Goal: Obtain resource: Download file/media

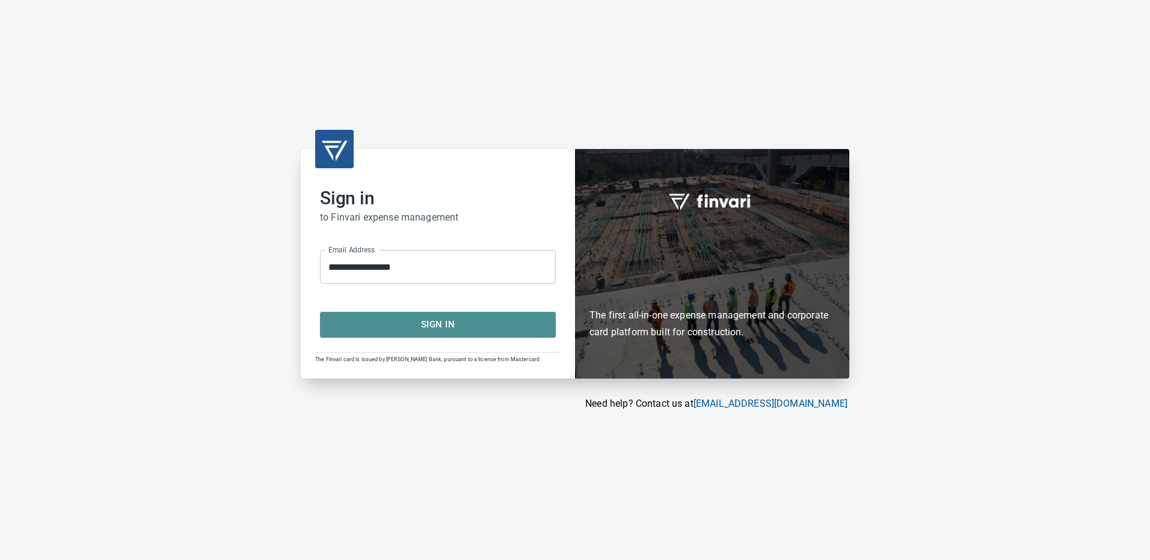
click at [432, 321] on span "Sign In" at bounding box center [437, 325] width 209 height 16
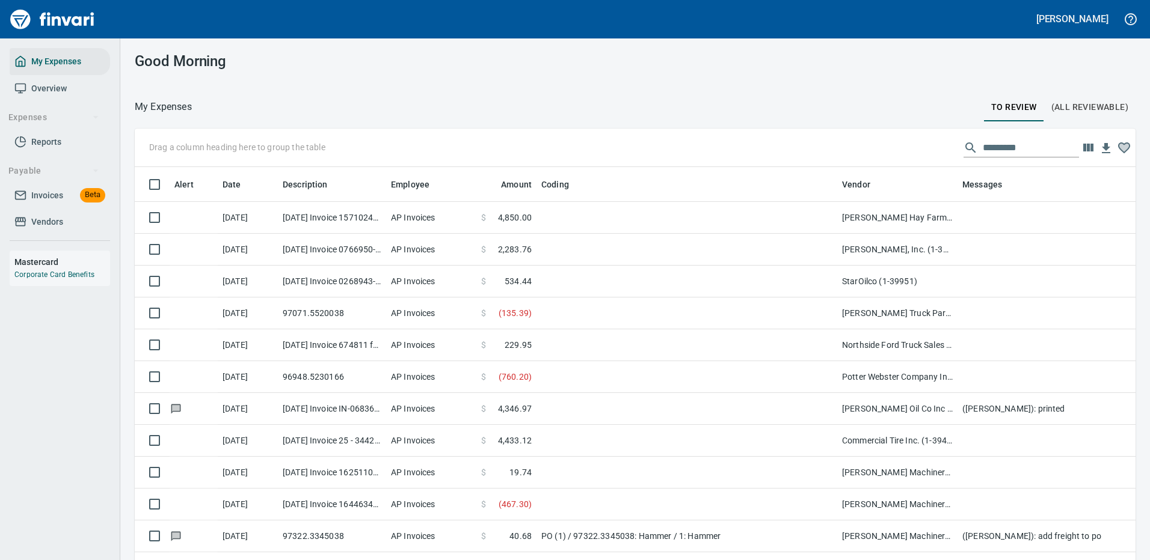
scroll to position [410, 974]
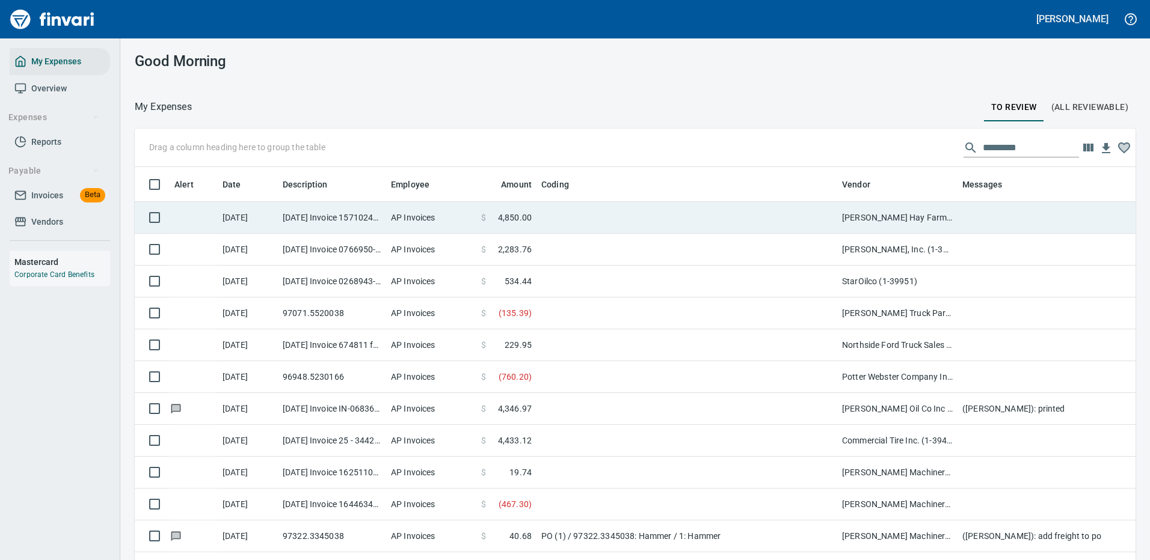
click at [583, 211] on td at bounding box center [686, 218] width 301 height 32
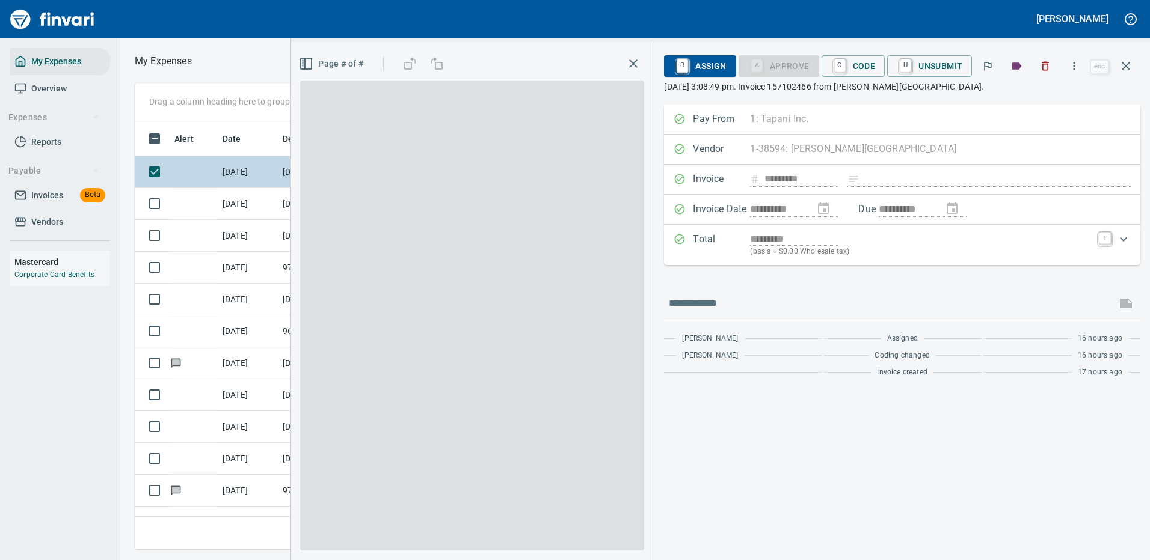
scroll to position [410, 682]
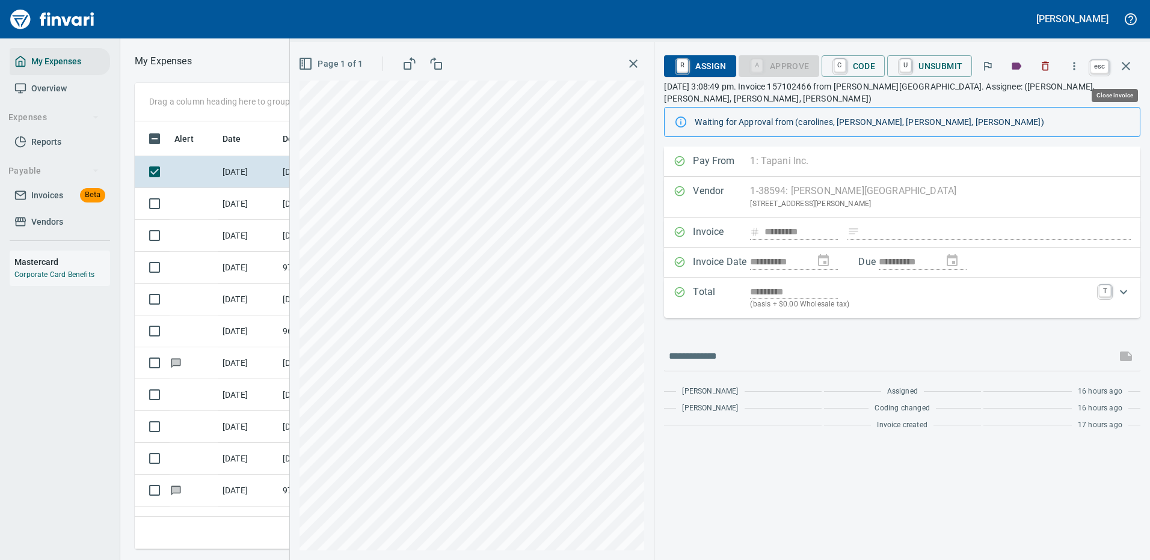
click at [1126, 61] on icon "button" at bounding box center [1126, 66] width 14 height 14
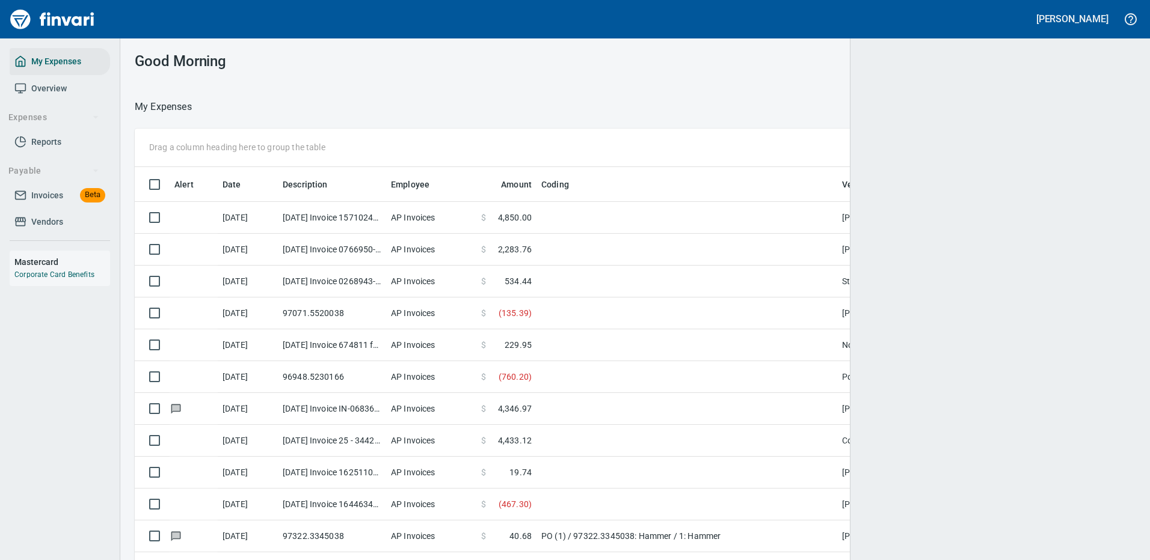
scroll to position [1, 1]
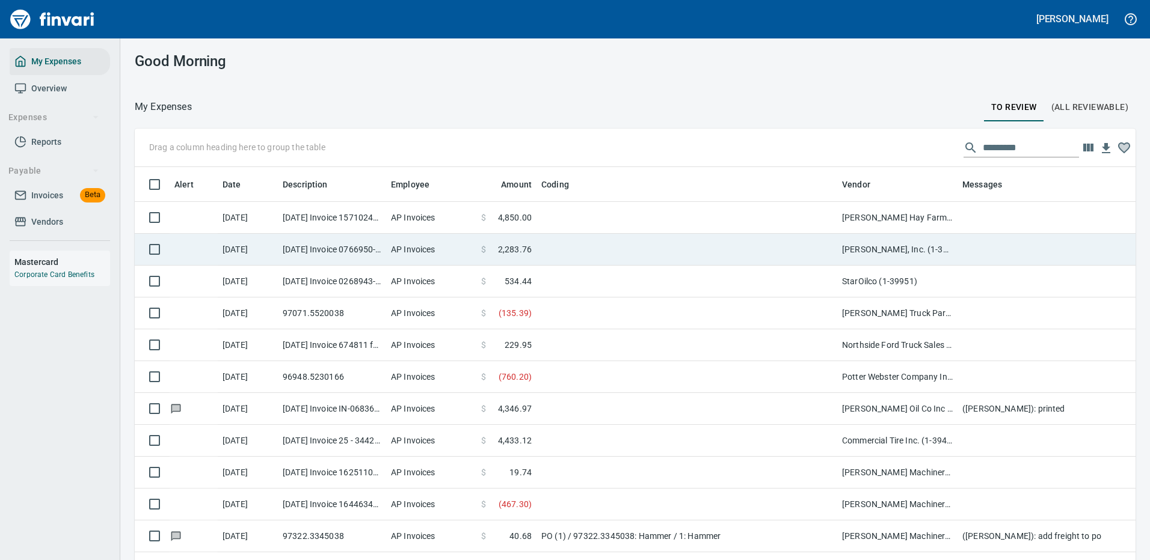
click at [726, 242] on td at bounding box center [686, 250] width 301 height 32
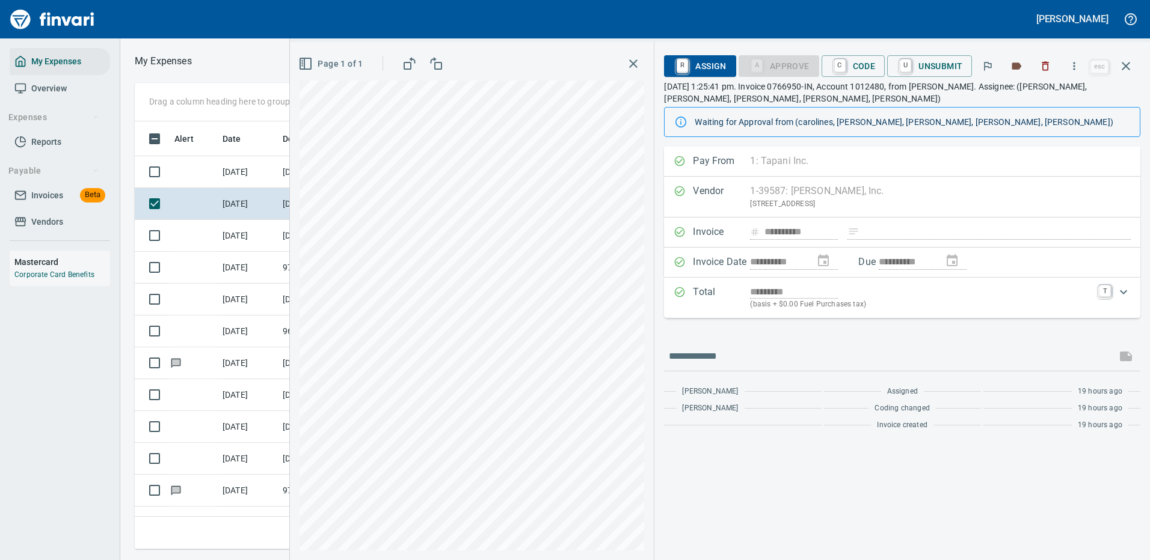
scroll to position [410, 682]
click at [1077, 63] on icon "button" at bounding box center [1074, 66] width 12 height 12
click at [1048, 99] on span "Download" at bounding box center [1071, 101] width 115 height 14
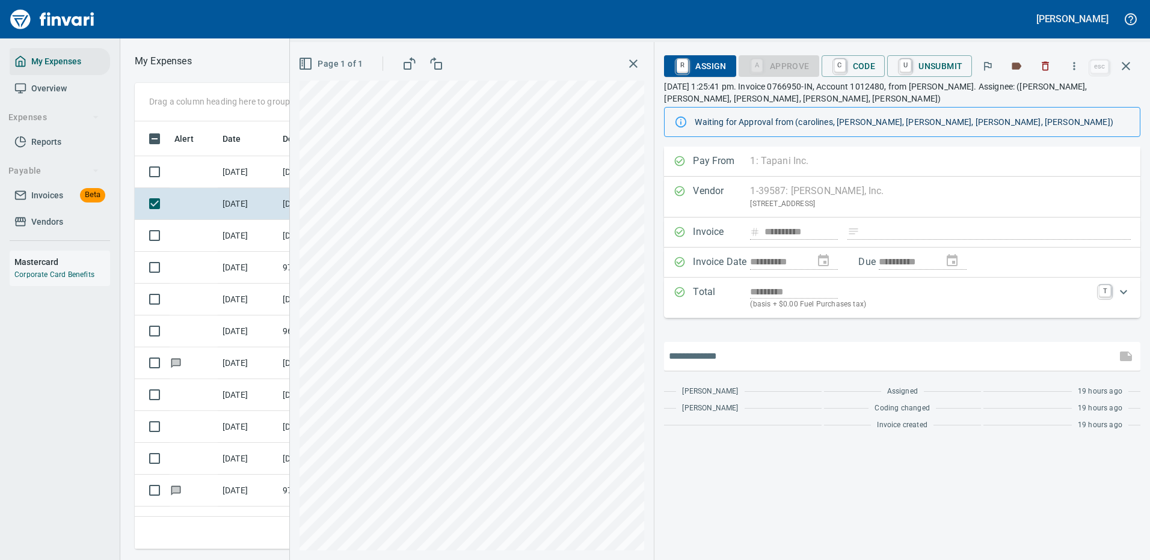
drag, startPoint x: 705, startPoint y: 352, endPoint x: 713, endPoint y: 352, distance: 7.2
click at [707, 352] on input "text" at bounding box center [890, 356] width 443 height 19
type input "*******"
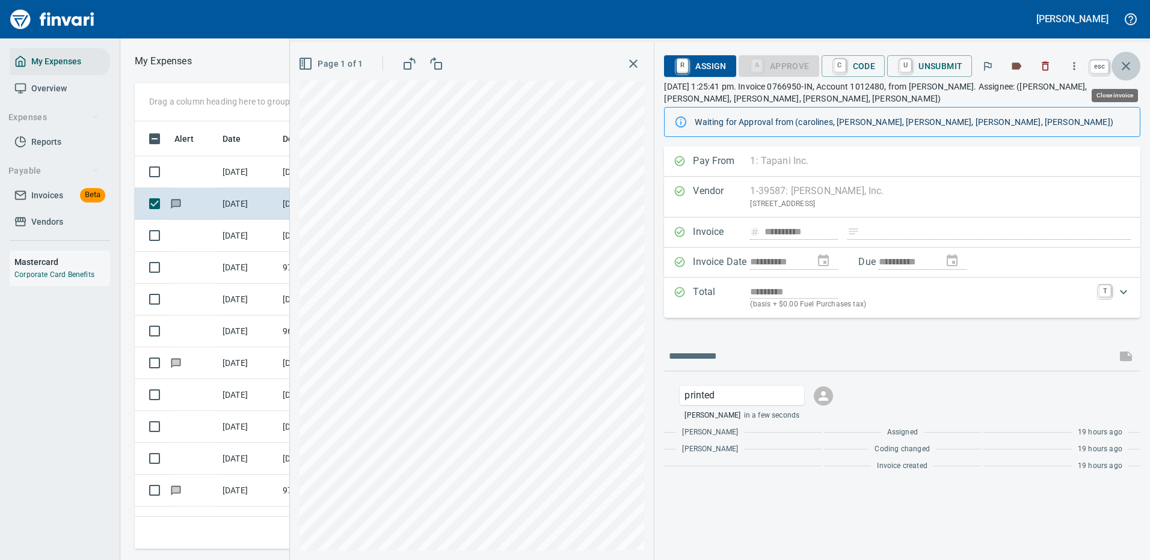
click at [1126, 64] on icon "button" at bounding box center [1126, 66] width 14 height 14
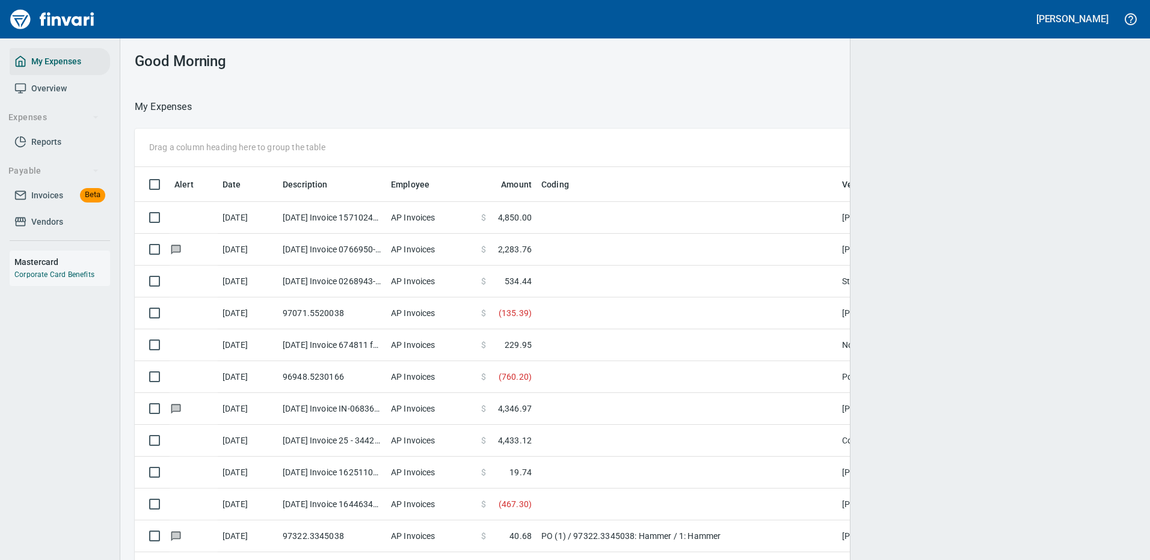
scroll to position [1, 1]
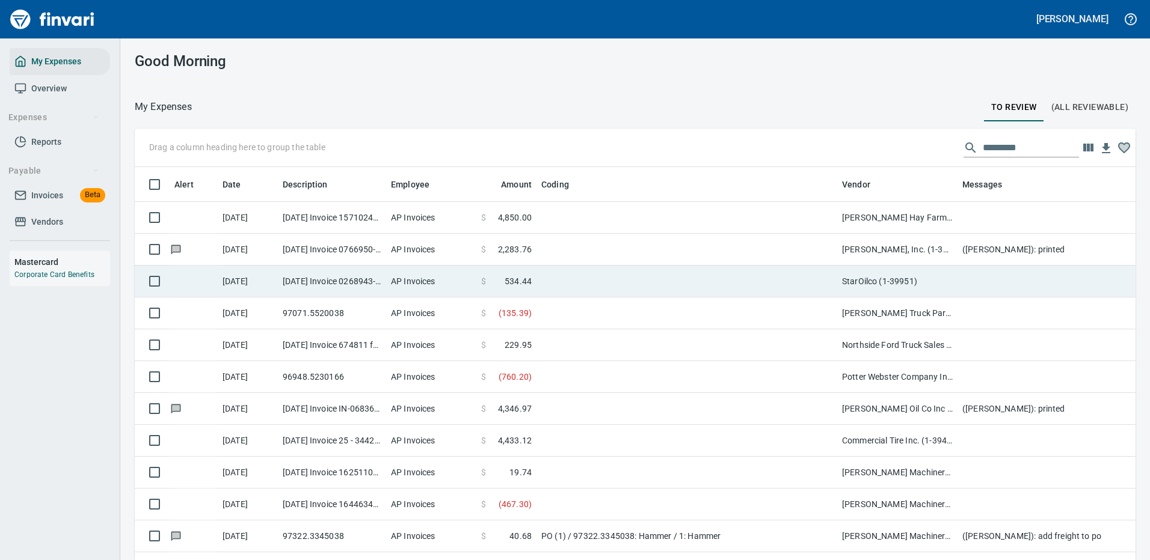
click at [775, 284] on td at bounding box center [686, 282] width 301 height 32
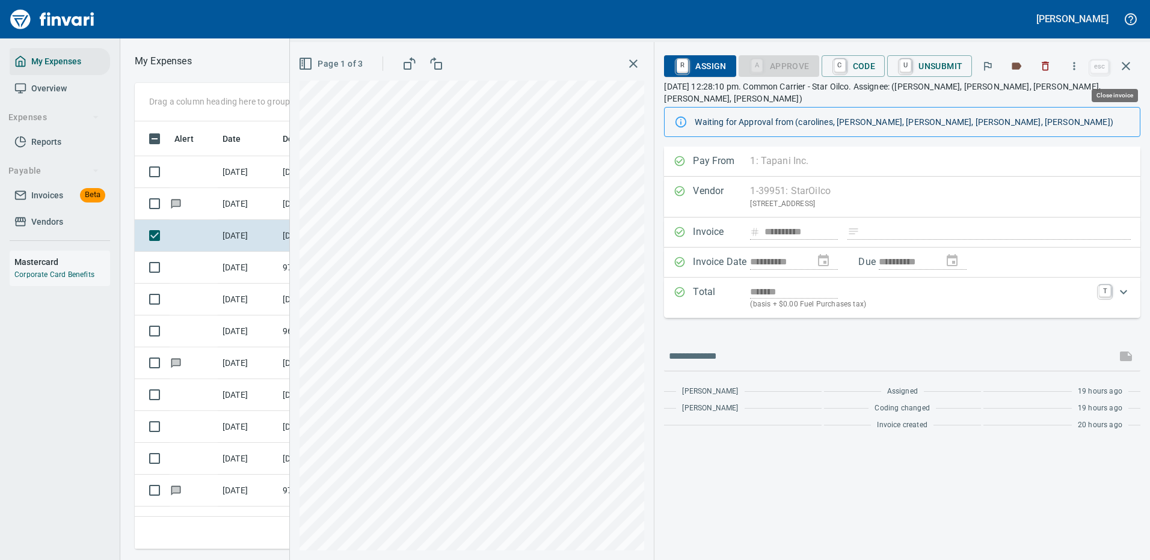
scroll to position [410, 682]
click at [1076, 65] on icon "button" at bounding box center [1074, 66] width 12 height 12
click at [1020, 100] on span "Download" at bounding box center [1071, 101] width 115 height 14
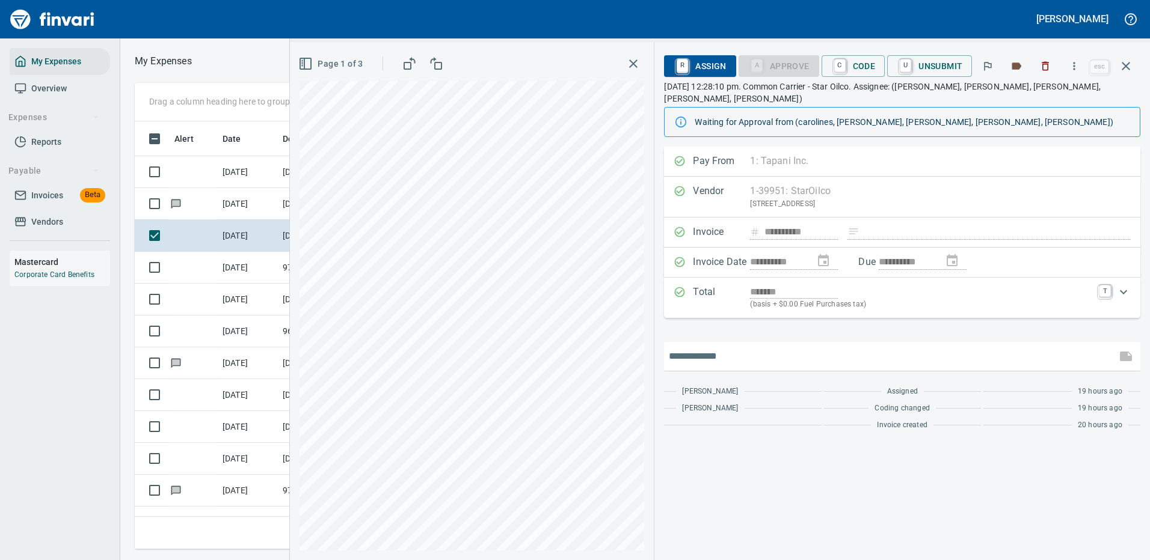
click at [693, 347] on input "text" at bounding box center [890, 356] width 443 height 19
type input "*******"
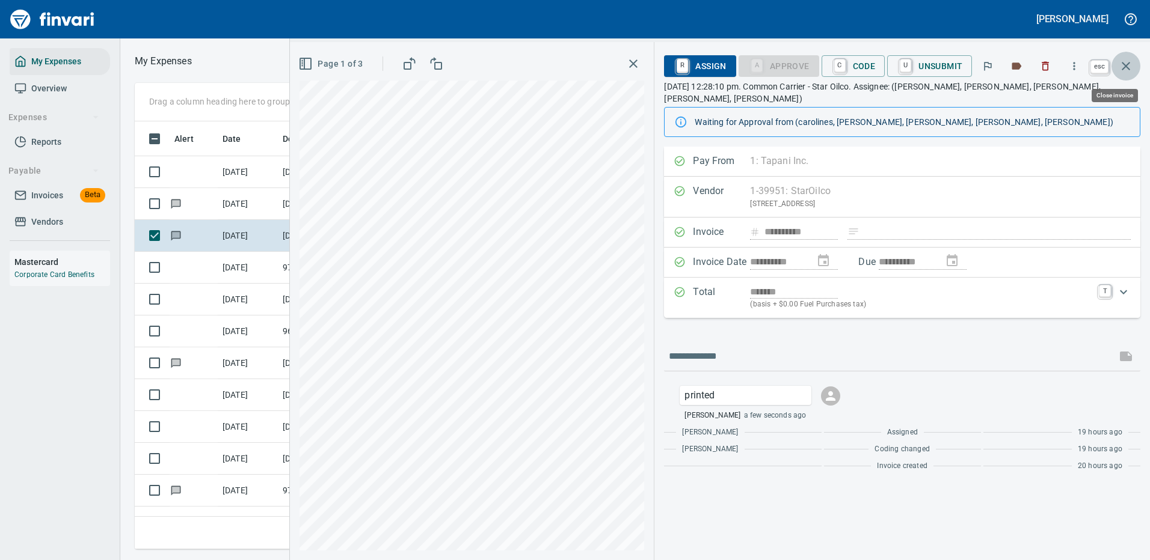
click at [1122, 63] on icon "button" at bounding box center [1126, 66] width 8 height 8
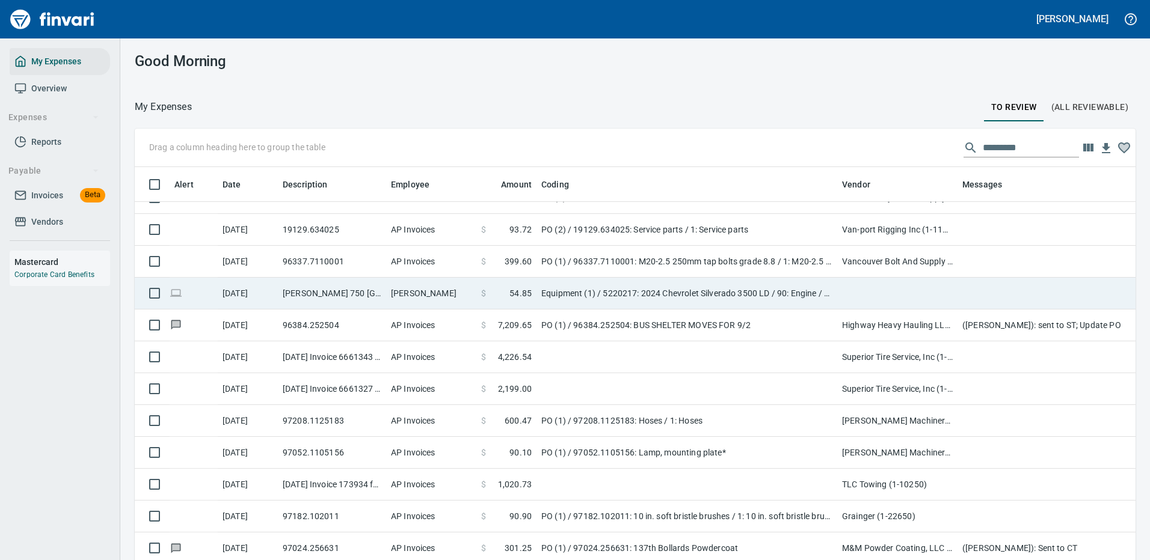
scroll to position [3428, 0]
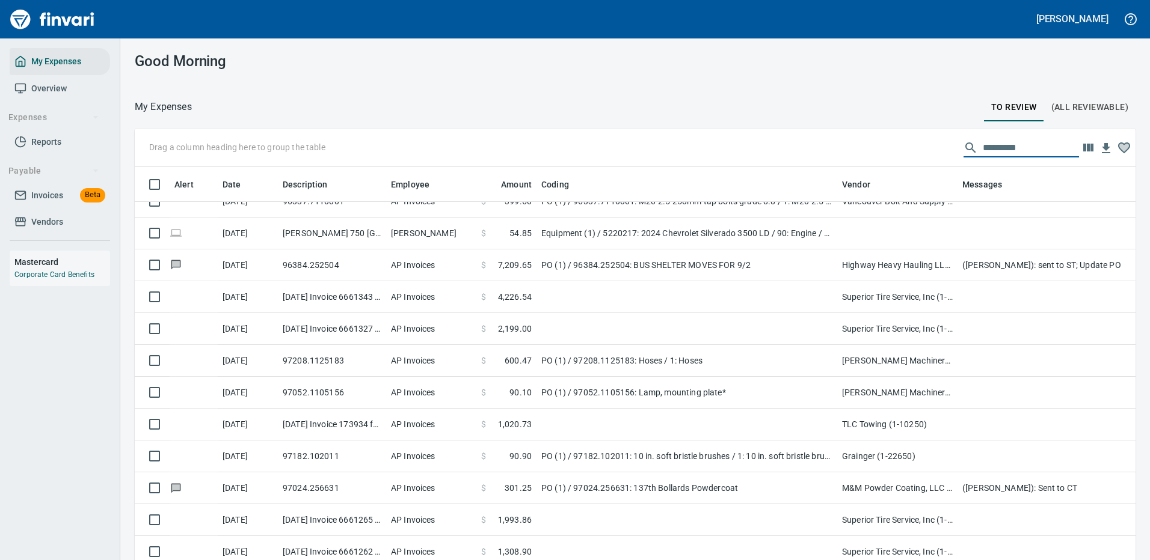
click at [991, 144] on input "text" at bounding box center [1031, 147] width 96 height 19
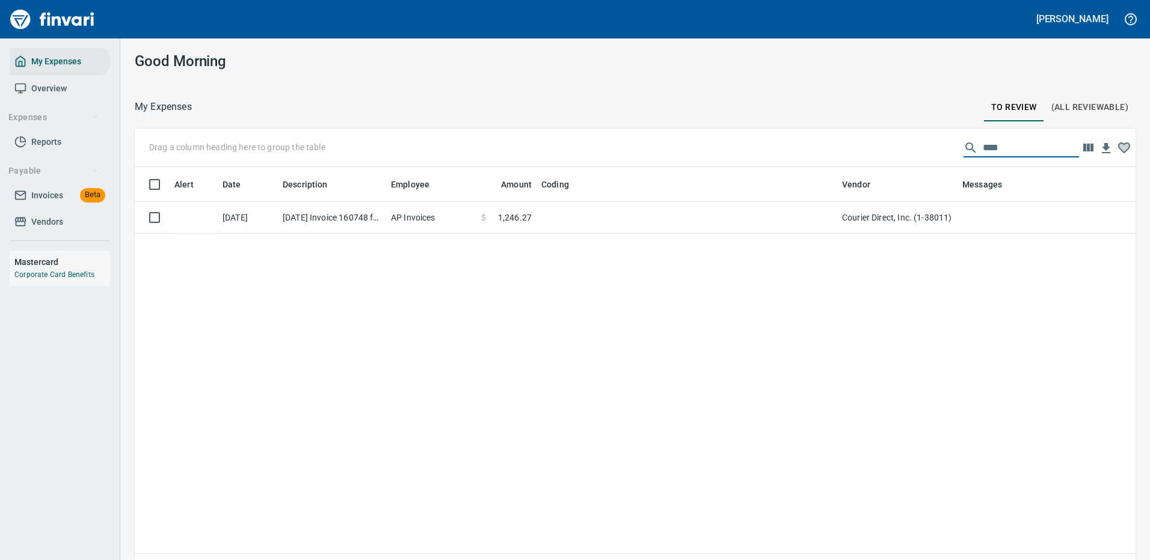
scroll to position [410, 983]
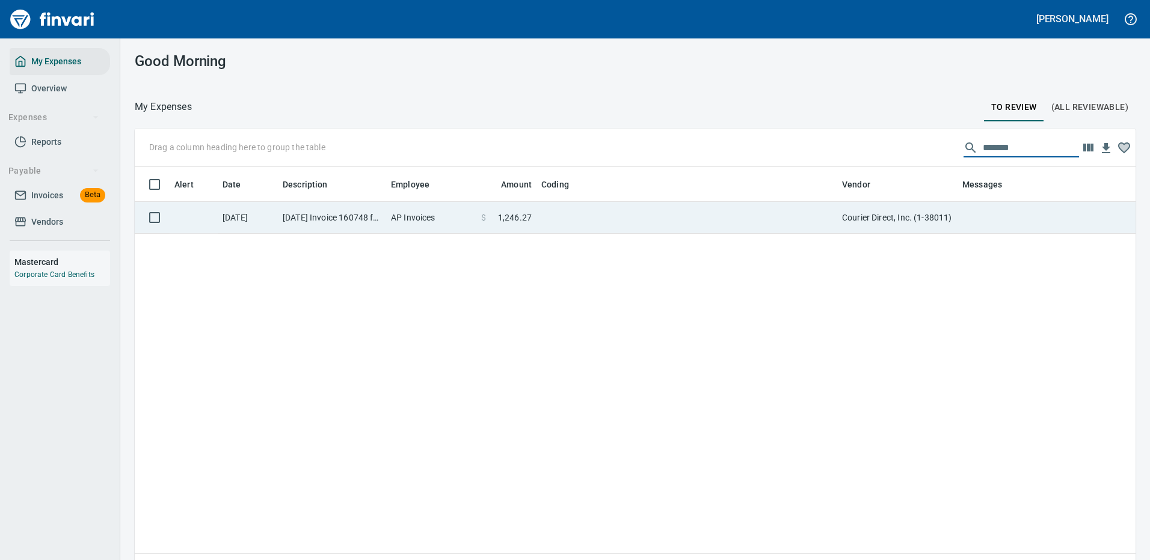
type input "*******"
click at [773, 211] on td at bounding box center [686, 218] width 301 height 32
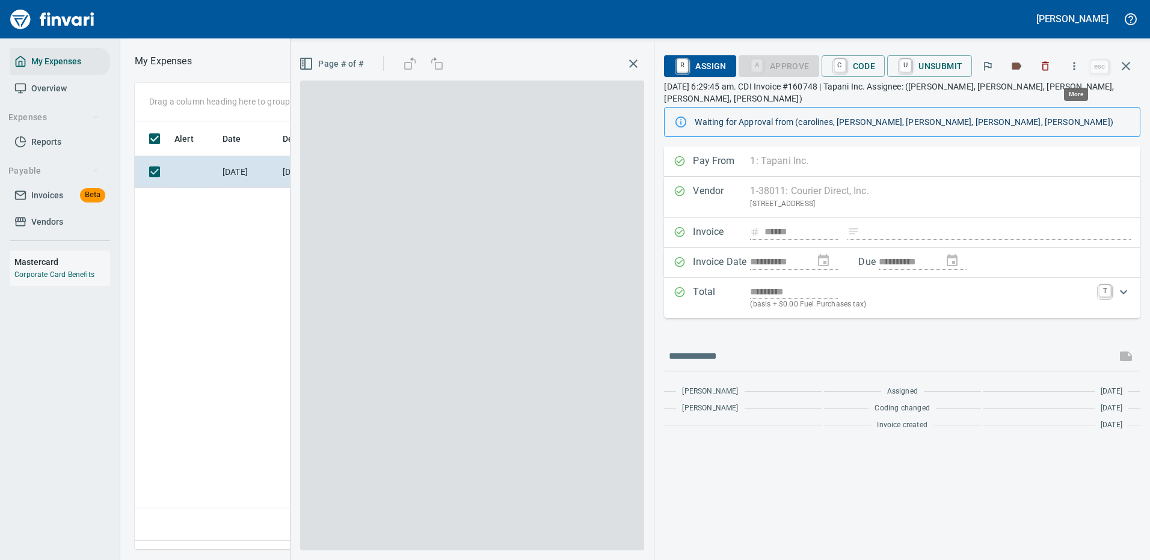
scroll to position [410, 691]
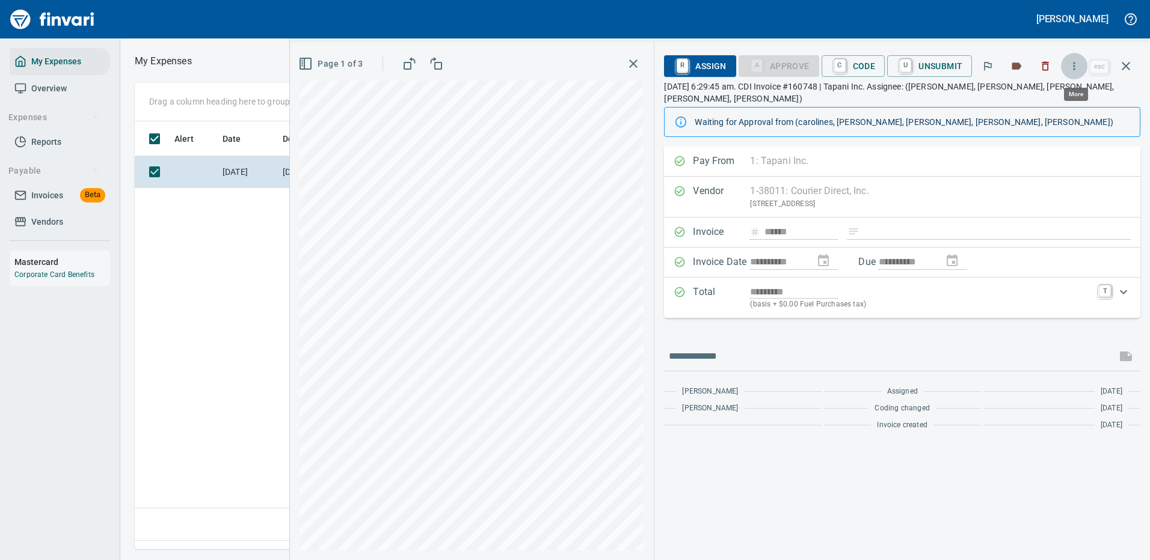
click at [1075, 66] on icon "button" at bounding box center [1074, 66] width 2 height 8
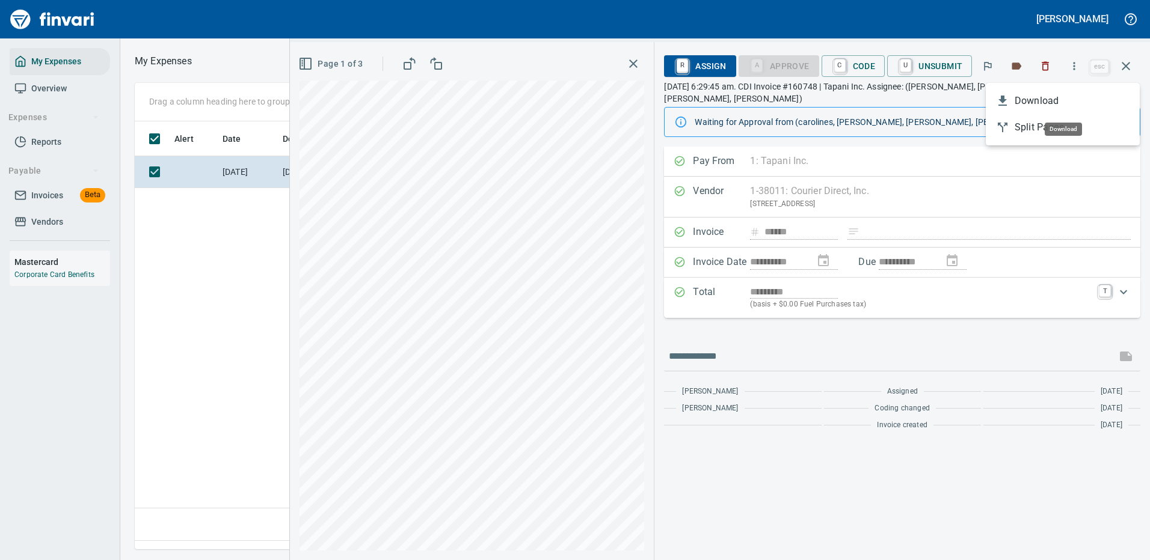
click at [1026, 97] on span "Download" at bounding box center [1071, 101] width 115 height 14
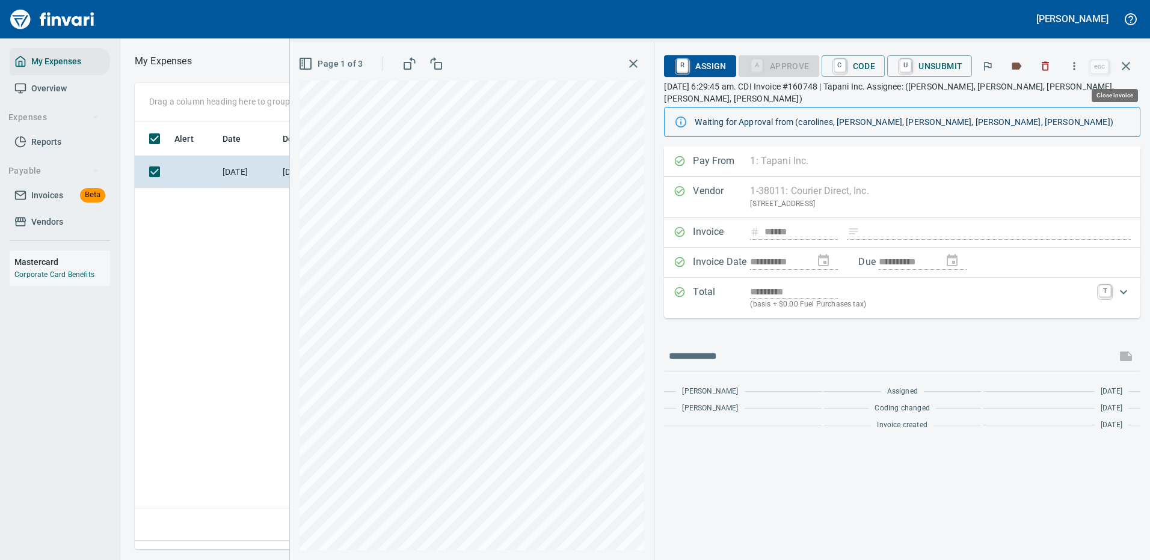
click at [1130, 63] on icon "button" at bounding box center [1126, 66] width 14 height 14
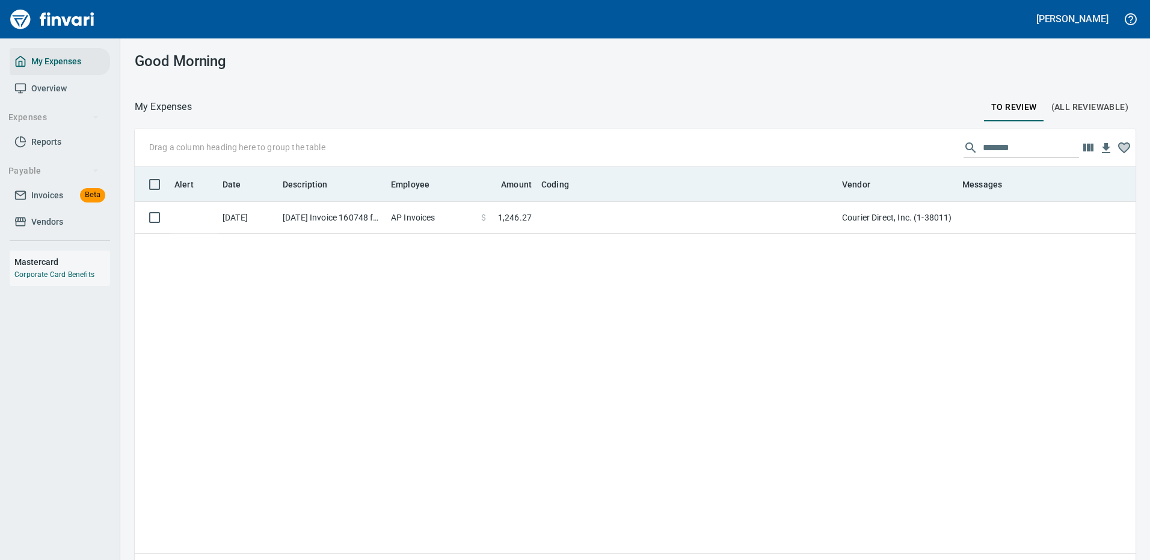
scroll to position [410, 983]
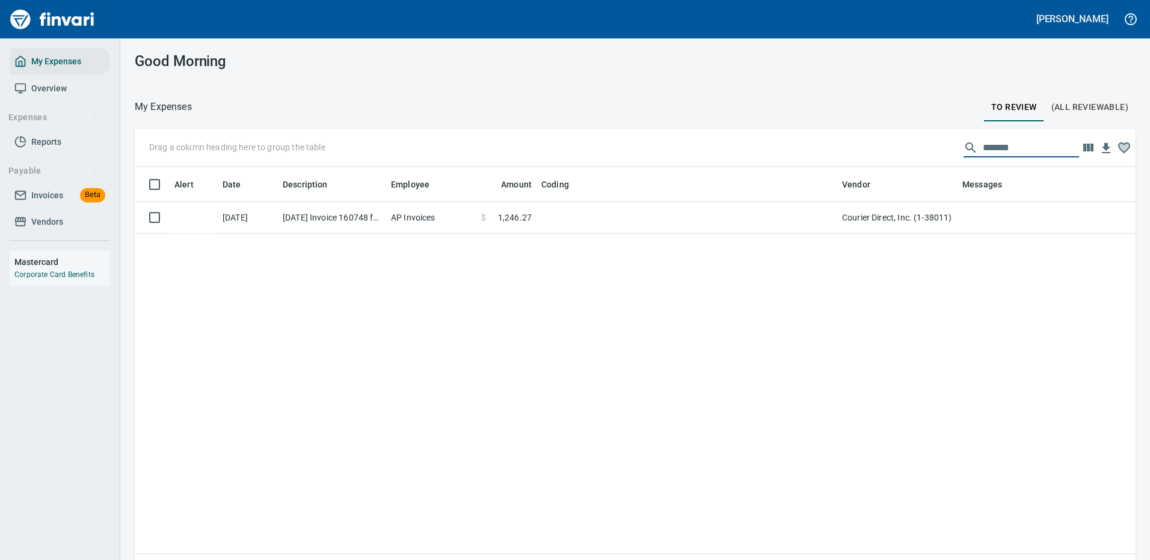
drag, startPoint x: 1007, startPoint y: 146, endPoint x: 862, endPoint y: 162, distance: 145.8
click at [862, 162] on div "Drag a column heading here to group the table *******" at bounding box center [635, 148] width 1001 height 38
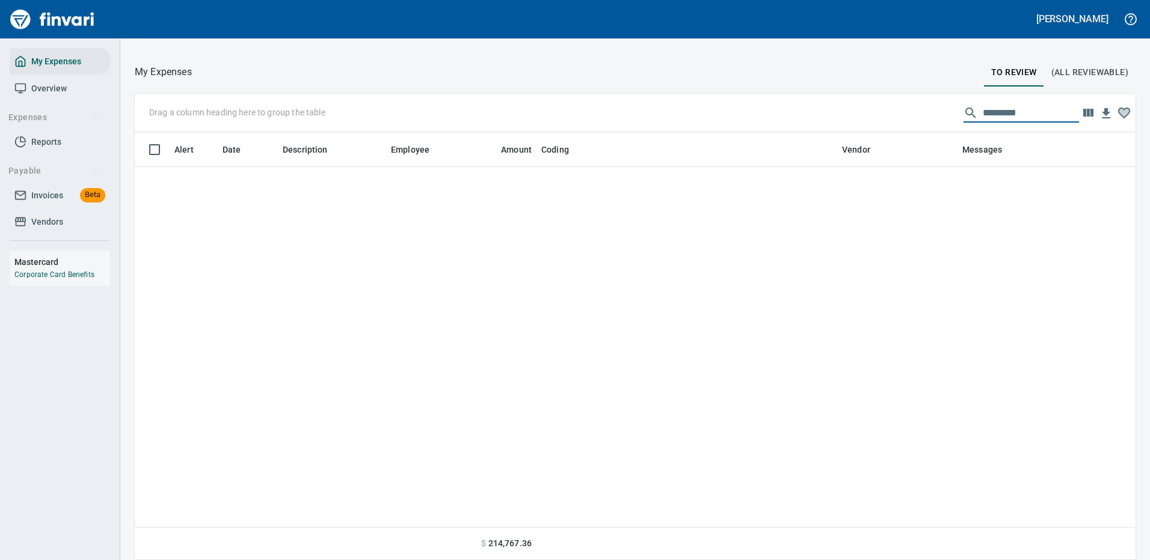
scroll to position [1665, 0]
